Goal: Task Accomplishment & Management: Complete application form

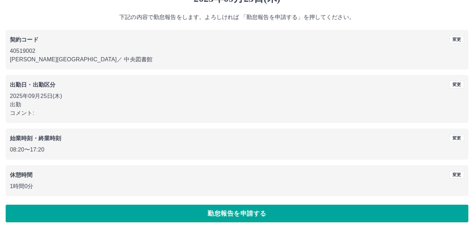
scroll to position [35, 0]
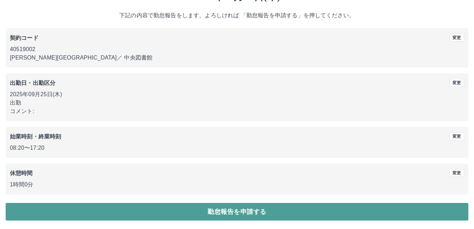
click at [338, 211] on button "勤怠報告を申請する" at bounding box center [237, 212] width 463 height 18
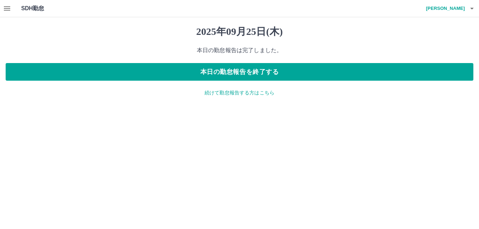
click at [452, 11] on h4 "[PERSON_NAME]" at bounding box center [444, 8] width 42 height 17
click at [429, 55] on li "ログアウト" at bounding box center [442, 51] width 62 height 13
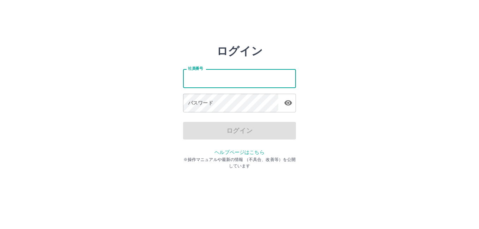
click at [198, 81] on input "社員番号" at bounding box center [239, 78] width 113 height 19
type input "*******"
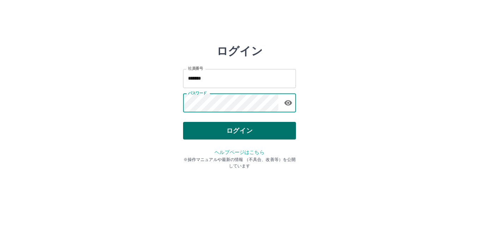
click at [257, 133] on button "ログイン" at bounding box center [239, 131] width 113 height 18
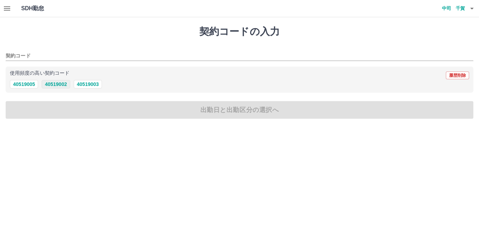
click at [68, 85] on button "40519002" at bounding box center [56, 84] width 28 height 8
type input "********"
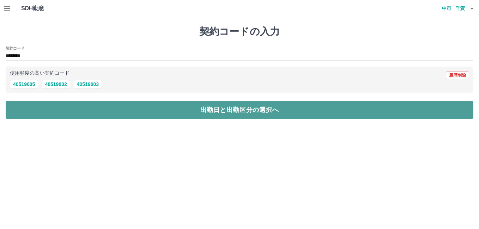
click at [65, 109] on button "出勤日と出勤区分の選択へ" at bounding box center [240, 110] width 468 height 18
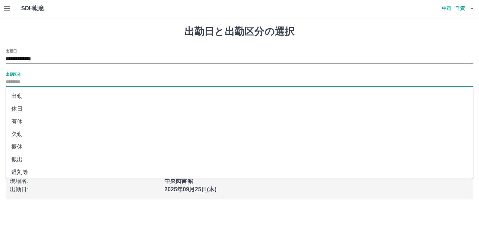
click at [56, 79] on input "出勤区分" at bounding box center [240, 82] width 468 height 9
click at [51, 102] on li "出勤" at bounding box center [240, 96] width 468 height 13
type input "**"
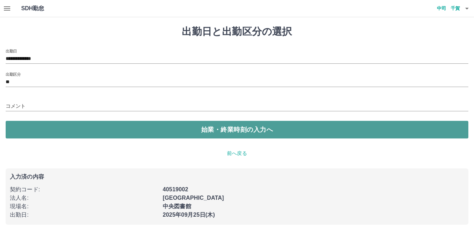
click at [46, 122] on button "始業・終業時刻の入力へ" at bounding box center [237, 130] width 463 height 18
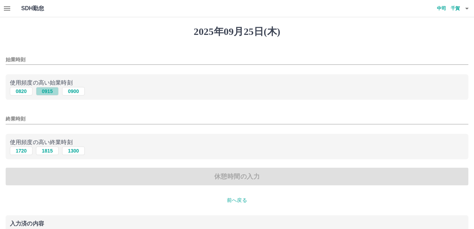
click at [48, 92] on button "0915" at bounding box center [47, 91] width 23 height 8
type input "****"
click at [51, 147] on button "1815" at bounding box center [47, 151] width 23 height 8
type input "****"
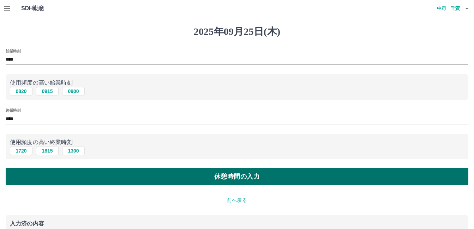
click at [51, 176] on button "休憩時間の入力" at bounding box center [237, 177] width 463 height 18
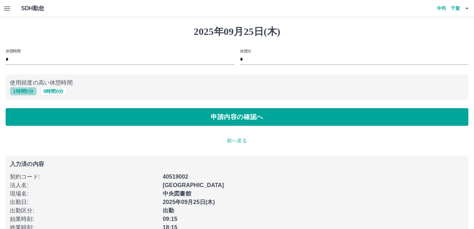
click at [26, 93] on button "1 時間 0 分" at bounding box center [23, 91] width 27 height 8
type input "*"
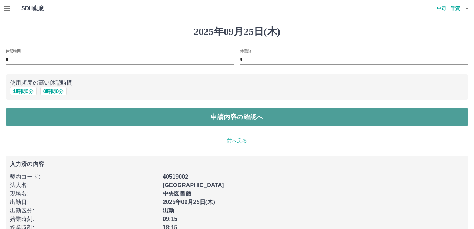
click at [22, 113] on button "申請内容の確認へ" at bounding box center [237, 117] width 463 height 18
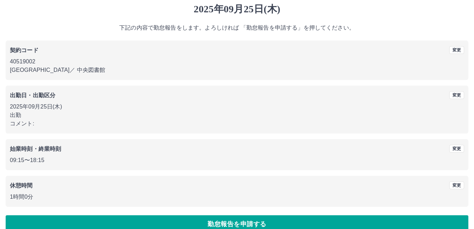
scroll to position [35, 0]
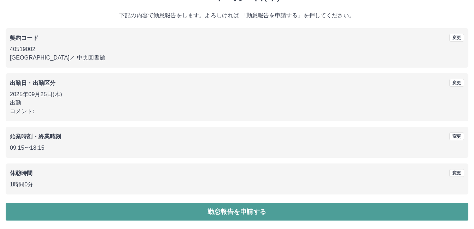
click at [68, 213] on button "勤怠報告を申請する" at bounding box center [237, 212] width 463 height 18
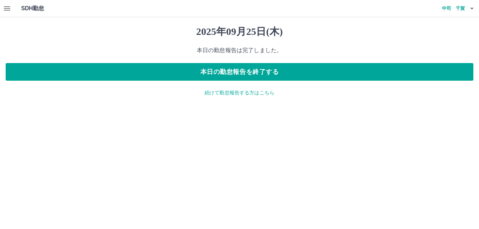
click at [456, 10] on h4 "中司　千賀" at bounding box center [444, 8] width 42 height 17
click at [367, 36] on div at bounding box center [239, 114] width 479 height 229
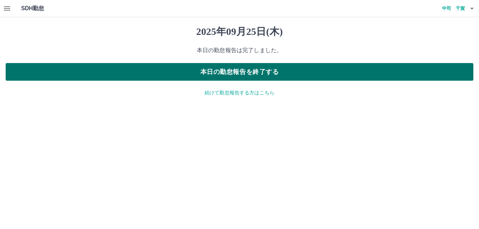
click at [270, 71] on button "本日の勤怠報告を終了する" at bounding box center [240, 72] width 468 height 18
